Goal: Task Accomplishment & Management: Complete application form

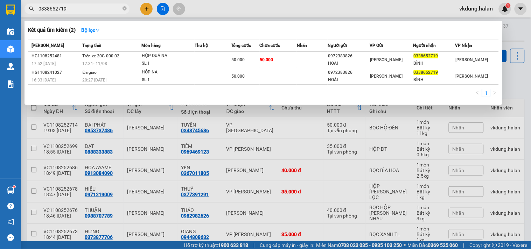
click at [111, 7] on input "0338652719" at bounding box center [80, 9] width 83 height 8
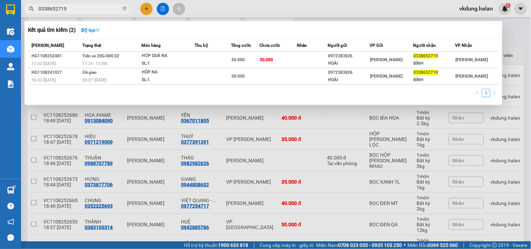
scroll to position [41, 0]
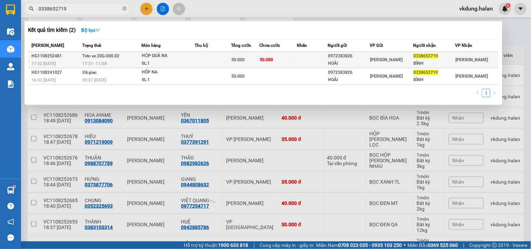
click at [172, 61] on div "SL: 1" at bounding box center [168, 64] width 53 height 8
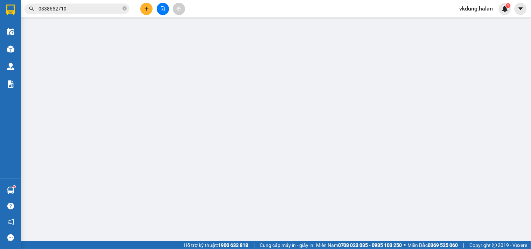
type input "0972383826"
type input "HOÀI"
type input "0338652719"
type input "BÌNH"
type input "50.000"
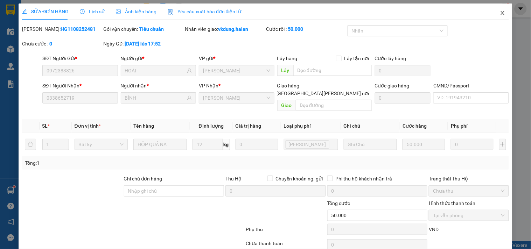
click at [500, 12] on icon "close" at bounding box center [503, 13] width 6 height 6
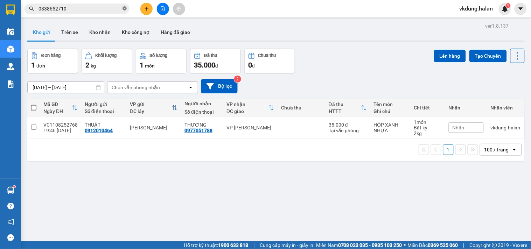
click at [125, 7] on icon "close-circle" at bounding box center [125, 8] width 4 height 4
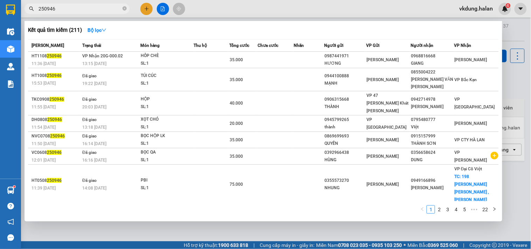
type input "250946"
click at [124, 8] on icon "close-circle" at bounding box center [125, 8] width 4 height 4
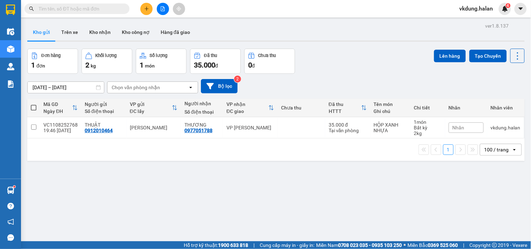
click at [118, 9] on input "text" at bounding box center [80, 9] width 83 height 8
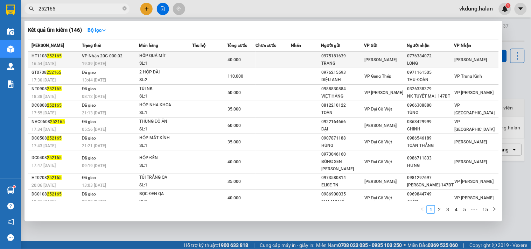
type input "252165"
click at [184, 60] on div "SL: 1" at bounding box center [165, 64] width 53 height 8
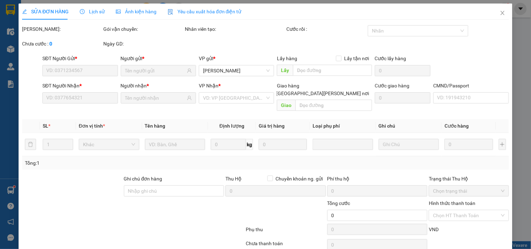
type input "0975181639"
type input "TRANG"
type input "0776384072"
type input "LONG"
type input "40.000"
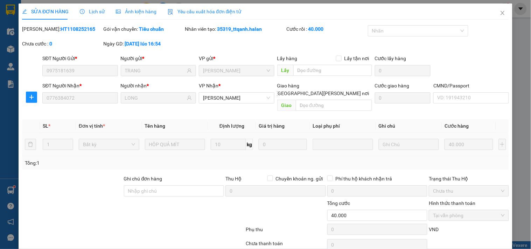
scroll to position [25, 0]
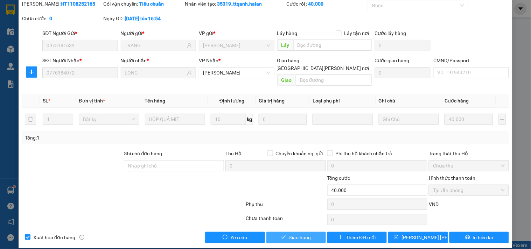
click at [298, 234] on span "Giao hàng" at bounding box center [300, 238] width 22 height 8
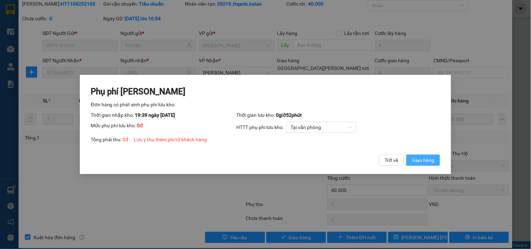
click at [424, 160] on span "Giao hàng" at bounding box center [423, 161] width 22 height 8
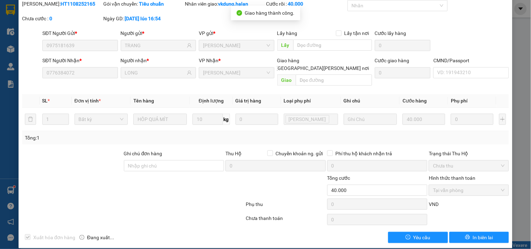
scroll to position [0, 0]
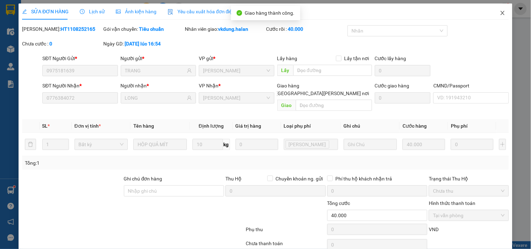
click at [500, 12] on icon "close" at bounding box center [503, 13] width 6 height 6
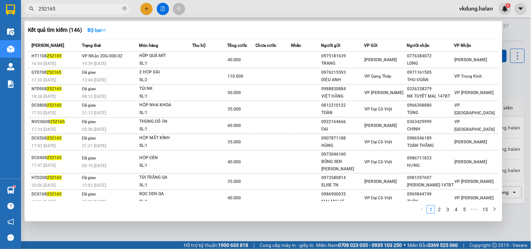
click at [122, 8] on span "252165" at bounding box center [77, 9] width 105 height 11
click at [123, 7] on icon "close-circle" at bounding box center [125, 8] width 4 height 4
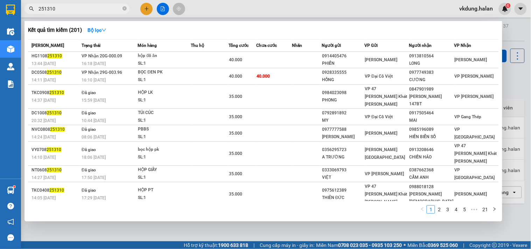
type input "251310"
click at [147, 8] on div at bounding box center [265, 124] width 531 height 249
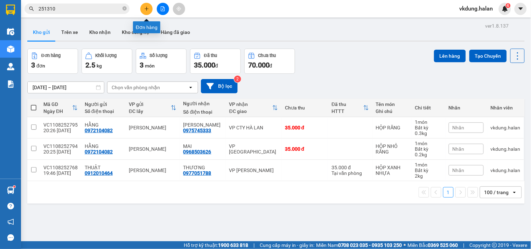
click at [146, 7] on icon "plus" at bounding box center [146, 8] width 5 height 5
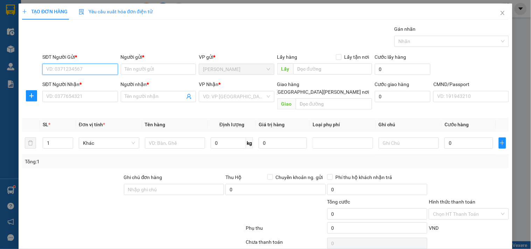
click at [92, 68] on input "SĐT Người Gửi *" at bounding box center [79, 69] width 75 height 11
type input "0989859970"
click at [82, 84] on div "0989859970 - MẠNH" at bounding box center [79, 84] width 66 height 8
type input "MẠNH"
checkbox input "true"
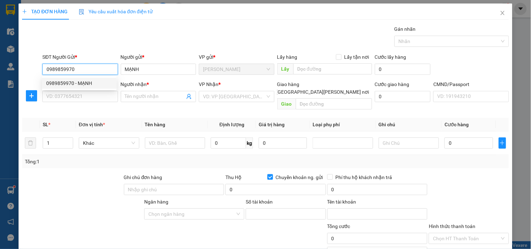
type input "130036066"
type input "[PERSON_NAME]"
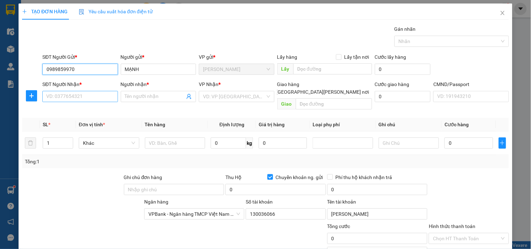
type input "0989859970"
click at [87, 99] on input "SĐT Người Nhận *" at bounding box center [79, 96] width 75 height 11
type input "0988108210"
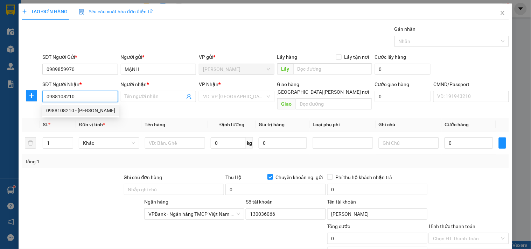
click at [82, 108] on div "0988108210 - [PERSON_NAME]" at bounding box center [80, 111] width 69 height 8
type input "THÀNH"
type input "1"
checkbox input "false"
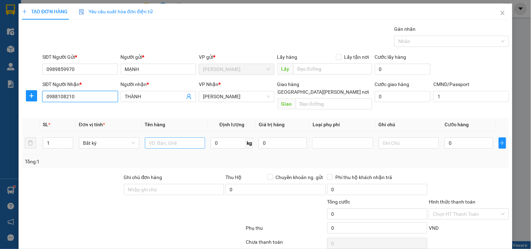
type input "0988108210"
click at [174, 138] on input "text" at bounding box center [175, 143] width 61 height 11
type input "BỌC BÌA PT Ô TÔ"
click at [225, 138] on input "0" at bounding box center [228, 143] width 35 height 11
type input "37"
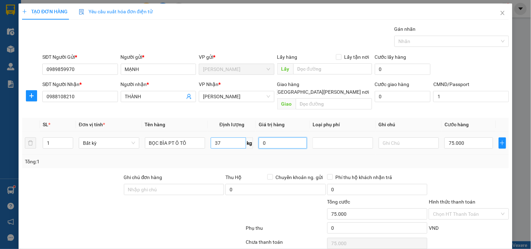
type input "75.000"
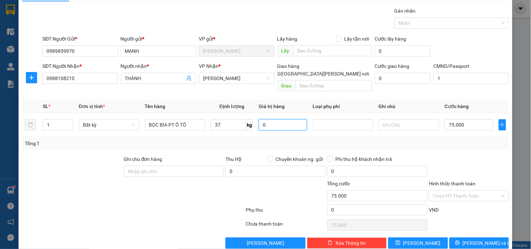
scroll to position [23, 0]
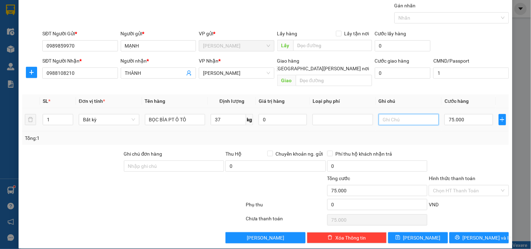
click at [391, 114] on input "text" at bounding box center [409, 119] width 61 height 11
type input "30K CỒNG KỀNH"
click at [466, 114] on input "75.000" at bounding box center [469, 119] width 48 height 11
type input "1"
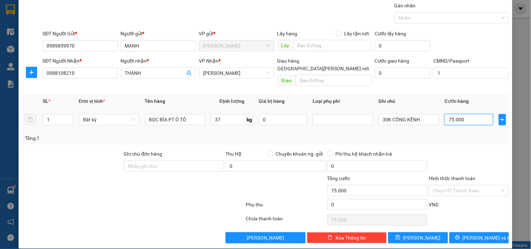
type input "1"
type input "10"
type input "105"
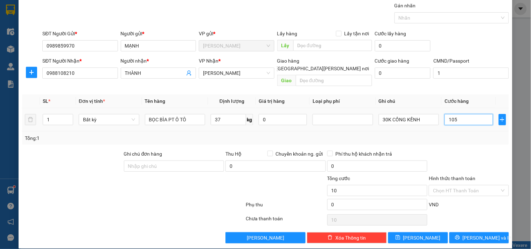
type input "105"
type input "105.000"
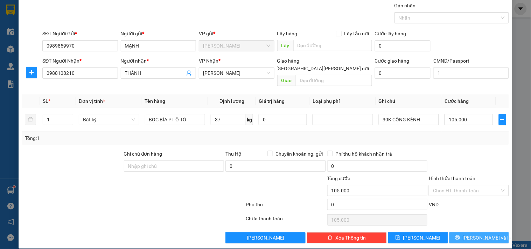
click at [472, 234] on span "[PERSON_NAME] và In" at bounding box center [487, 238] width 49 height 8
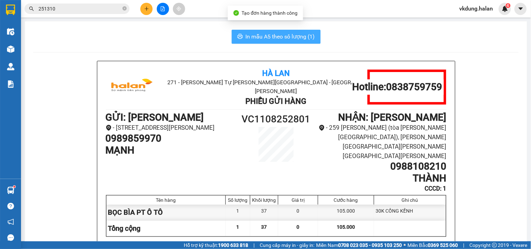
click at [282, 35] on span "In mẫu A5 theo số lượng (1)" at bounding box center [280, 36] width 69 height 9
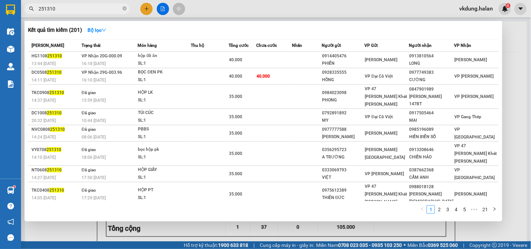
click at [93, 9] on input "251310" at bounding box center [80, 9] width 83 height 8
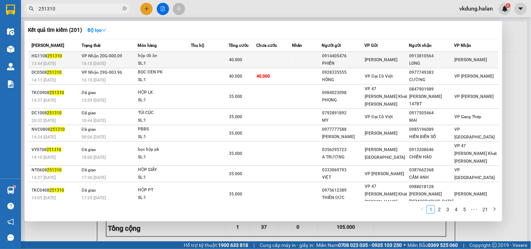
click at [236, 58] on span "40.000" at bounding box center [235, 59] width 13 height 5
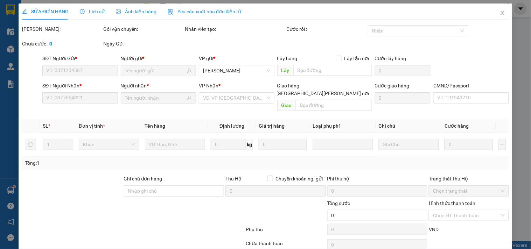
scroll to position [25, 0]
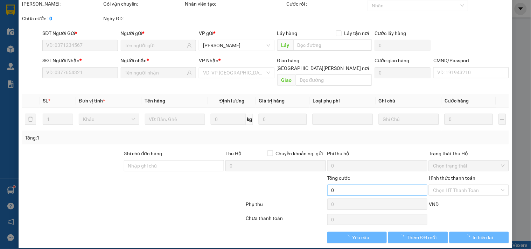
type input "0914405476"
type input "PHIẾN"
type input "0913810564"
type input "LONG"
type input "40.000"
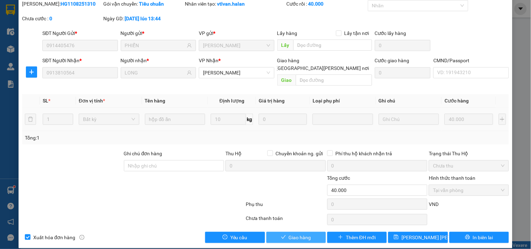
click at [296, 234] on span "Giao hàng" at bounding box center [300, 238] width 22 height 8
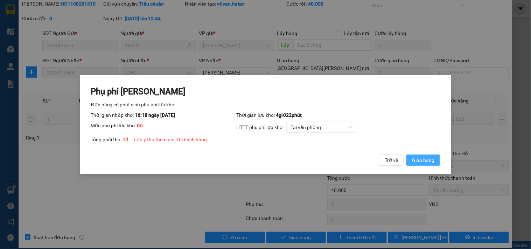
click at [418, 159] on span "Giao hàng" at bounding box center [423, 161] width 22 height 8
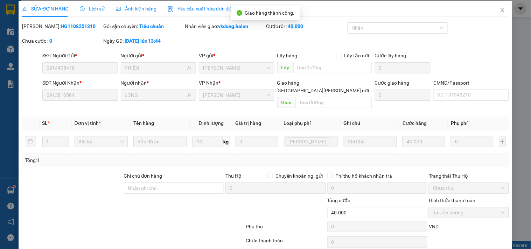
scroll to position [0, 0]
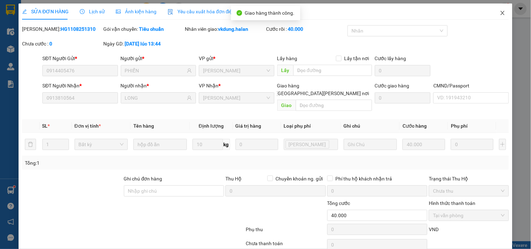
click at [501, 12] on icon "close" at bounding box center [503, 13] width 4 height 4
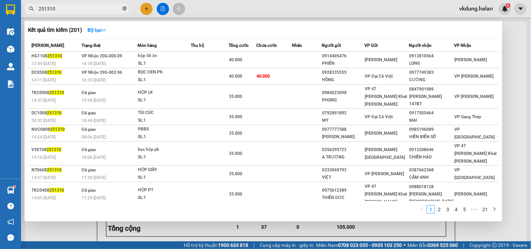
click at [123, 7] on icon "close-circle" at bounding box center [125, 8] width 4 height 4
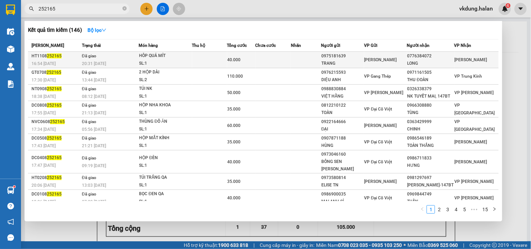
type input "252165"
click at [174, 58] on div "HÔP QUẢ MÍT" at bounding box center [165, 56] width 53 height 8
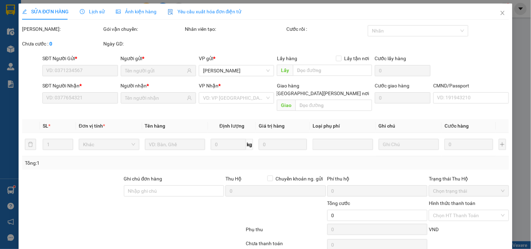
type input "0975181639"
type input "TRANG"
type input "0776384072"
type input "LONG"
type input "40.000"
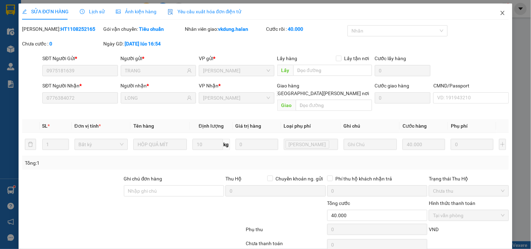
click at [501, 12] on icon "close" at bounding box center [503, 13] width 4 height 4
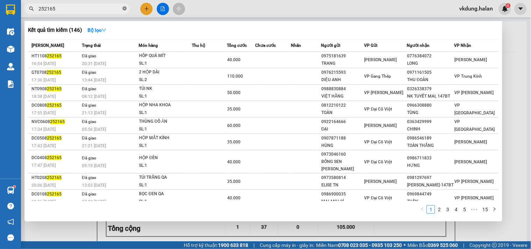
click at [124, 8] on icon "close-circle" at bounding box center [125, 8] width 4 height 4
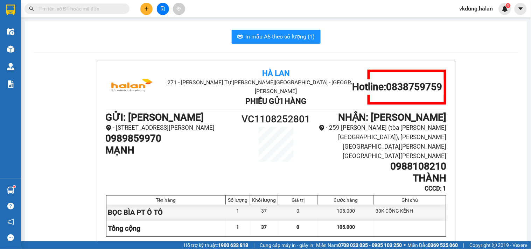
click at [109, 7] on input "text" at bounding box center [80, 9] width 83 height 8
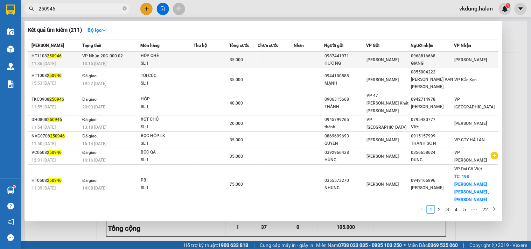
type input "250946"
click at [177, 58] on div "HÔP CHÈ" at bounding box center [167, 56] width 53 height 8
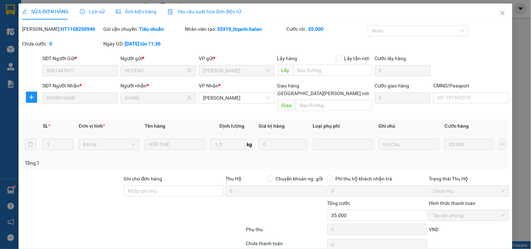
type input "0987441971"
type input "HƯƠNG"
type input "0968816668"
type input "GIANG"
type input "35.000"
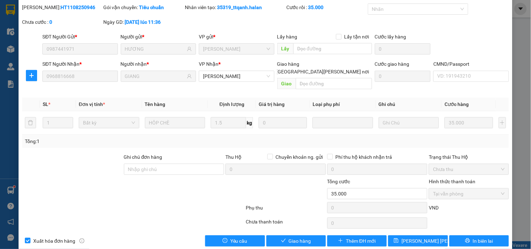
scroll to position [25, 0]
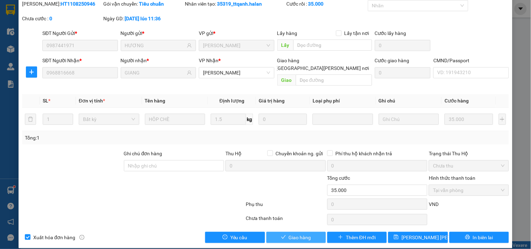
click at [300, 234] on span "Giao hàng" at bounding box center [300, 238] width 22 height 8
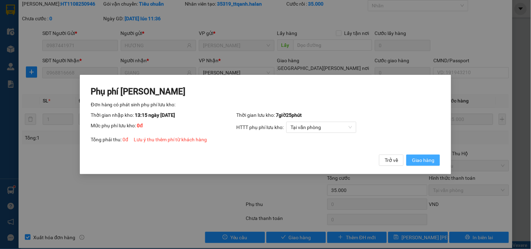
click at [419, 157] on span "Giao hàng" at bounding box center [423, 161] width 22 height 8
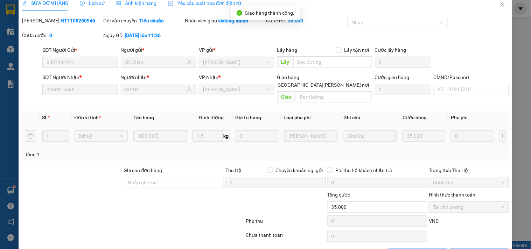
scroll to position [0, 0]
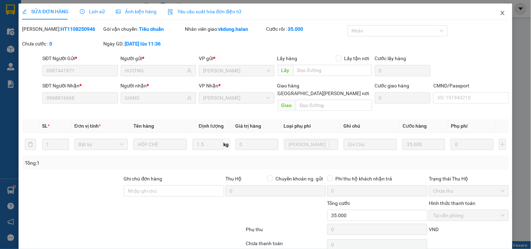
click at [500, 13] on icon "close" at bounding box center [503, 13] width 6 height 6
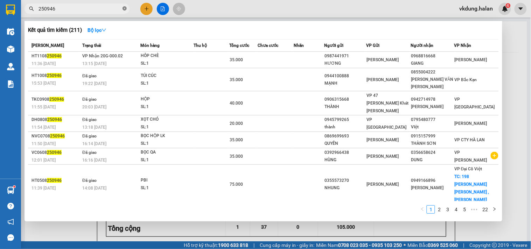
click at [124, 8] on icon "close-circle" at bounding box center [125, 8] width 4 height 4
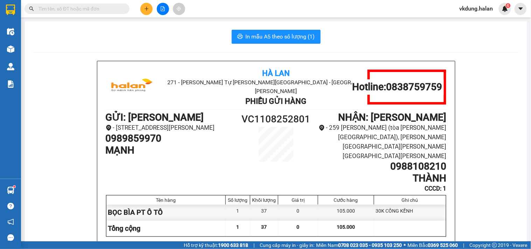
click at [108, 8] on input "text" at bounding box center [80, 9] width 83 height 8
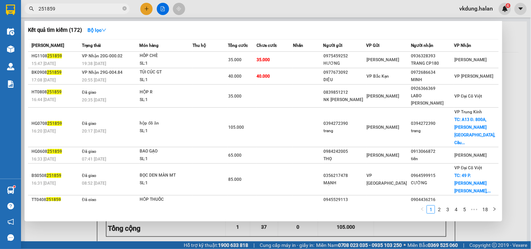
click at [103, 8] on input "251859" at bounding box center [80, 9] width 83 height 8
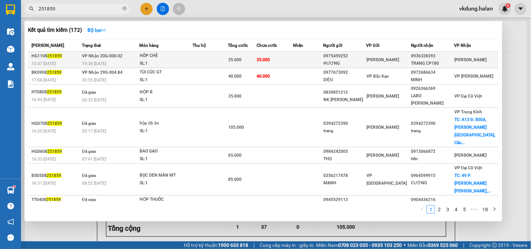
type input "251859"
click at [191, 60] on div "SL: 1" at bounding box center [166, 64] width 53 height 8
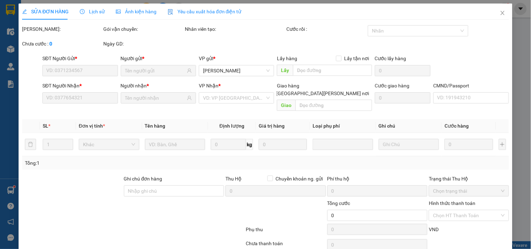
type input "0975459252"
type input "HƯƠNG"
type input "0936328393"
type input "TRANG CP180"
type input "35.000"
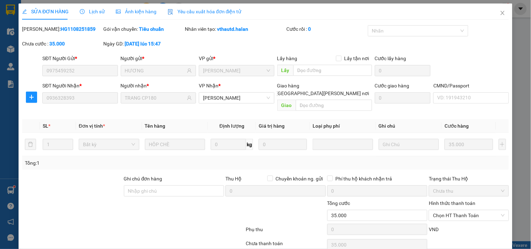
scroll to position [25, 0]
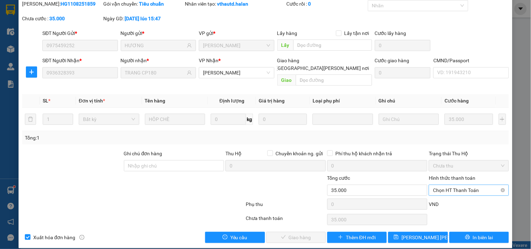
click at [465, 185] on span "Chọn HT Thanh Toán" at bounding box center [468, 190] width 71 height 11
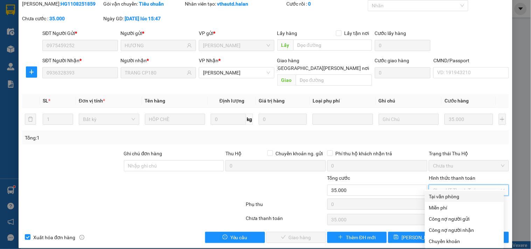
click at [445, 196] on div "Tại văn phòng" at bounding box center [464, 197] width 71 height 8
type input "0"
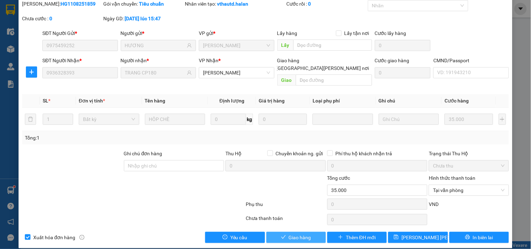
click at [293, 234] on span "Giao hàng" at bounding box center [300, 238] width 22 height 8
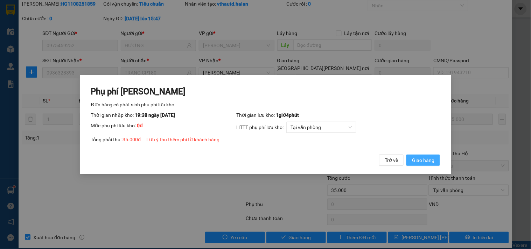
click at [418, 159] on span "Giao hàng" at bounding box center [423, 161] width 22 height 8
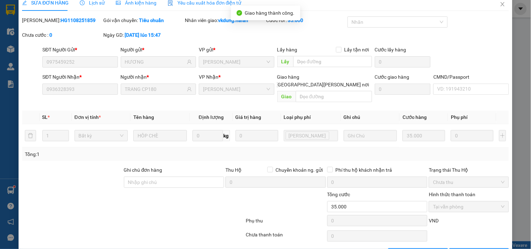
scroll to position [0, 0]
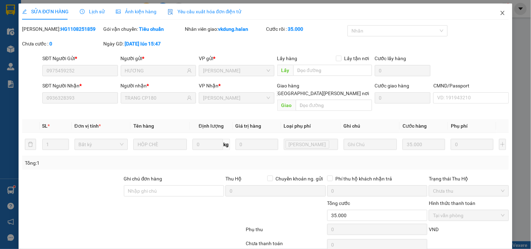
click at [501, 13] on icon "close" at bounding box center [503, 13] width 4 height 4
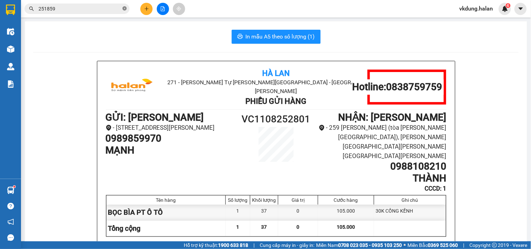
click at [124, 8] on icon "close-circle" at bounding box center [125, 8] width 4 height 4
click at [111, 8] on input "text" at bounding box center [80, 9] width 83 height 8
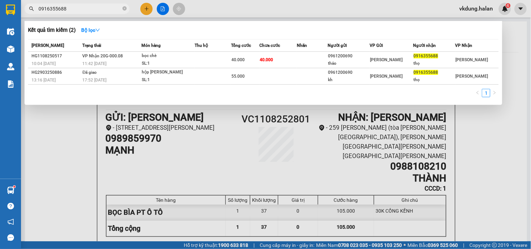
type input "0916355688"
